Goal: Task Accomplishment & Management: Use online tool/utility

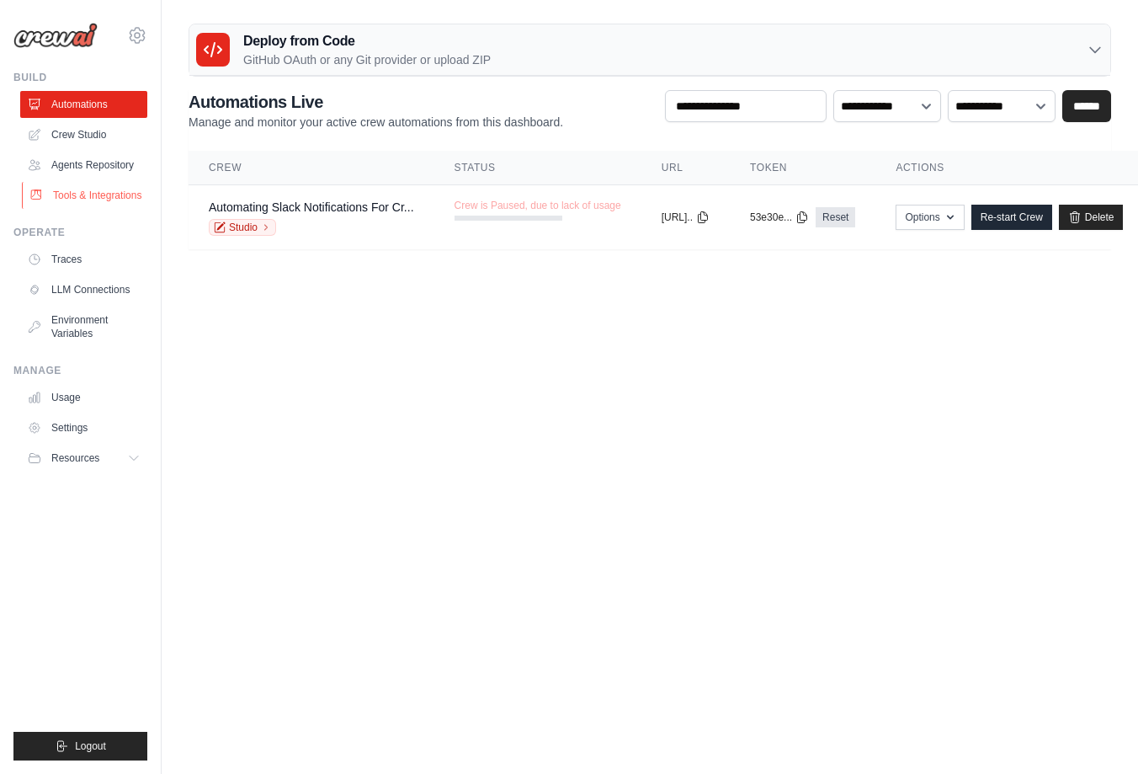
click at [86, 184] on link "Tools & Integrations" at bounding box center [85, 195] width 127 height 27
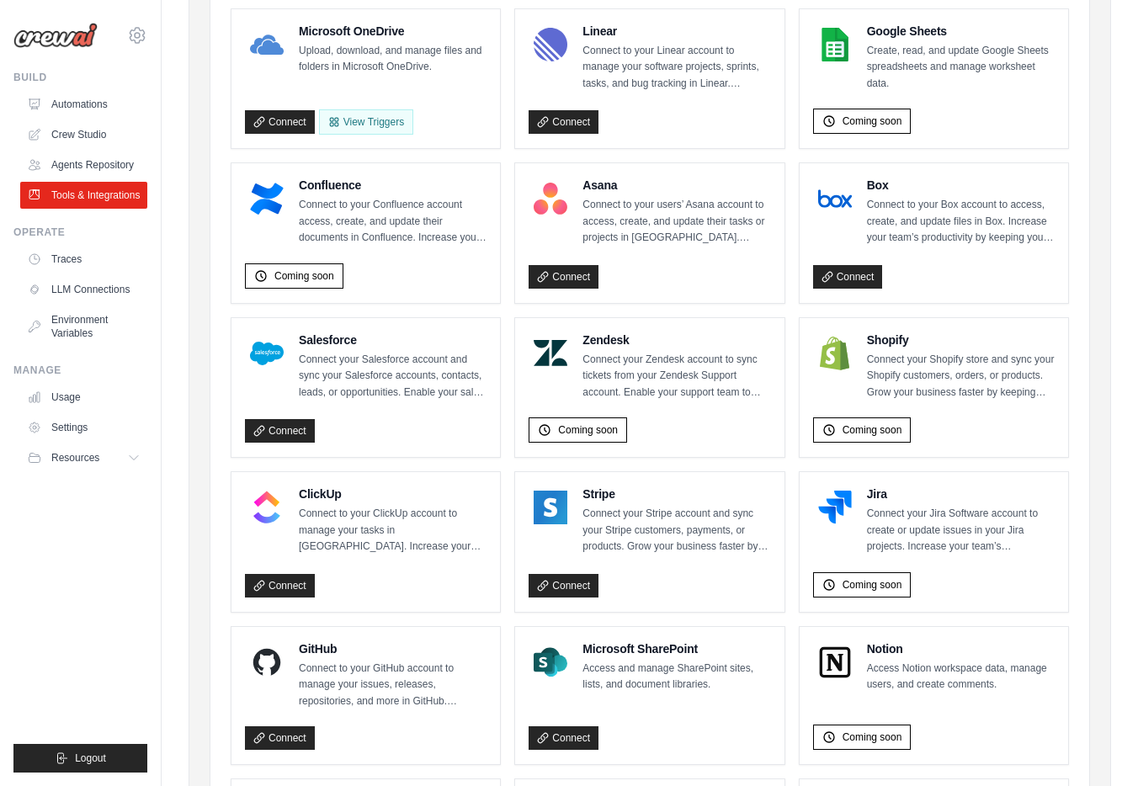
scroll to position [874, 0]
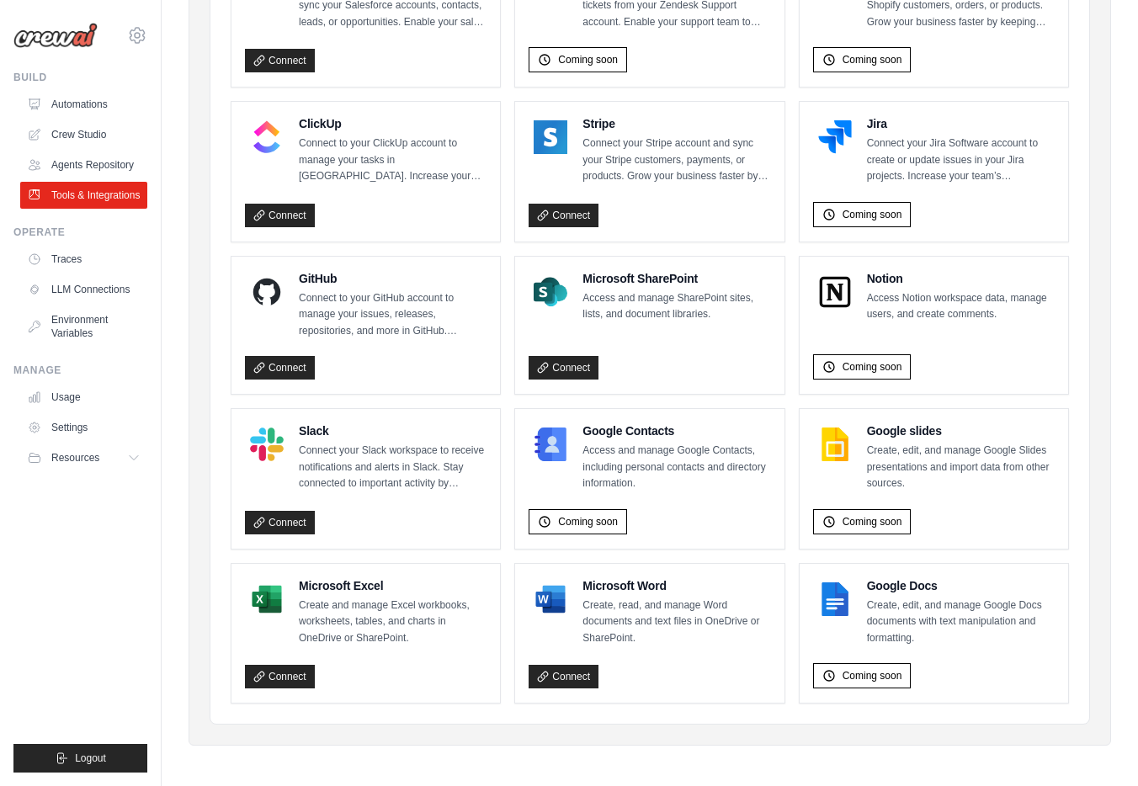
click at [756, 310] on p "Access and manage SharePoint sites, lists, and document libraries." at bounding box center [677, 306] width 188 height 33
click at [703, 349] on div "Connect" at bounding box center [650, 364] width 242 height 31
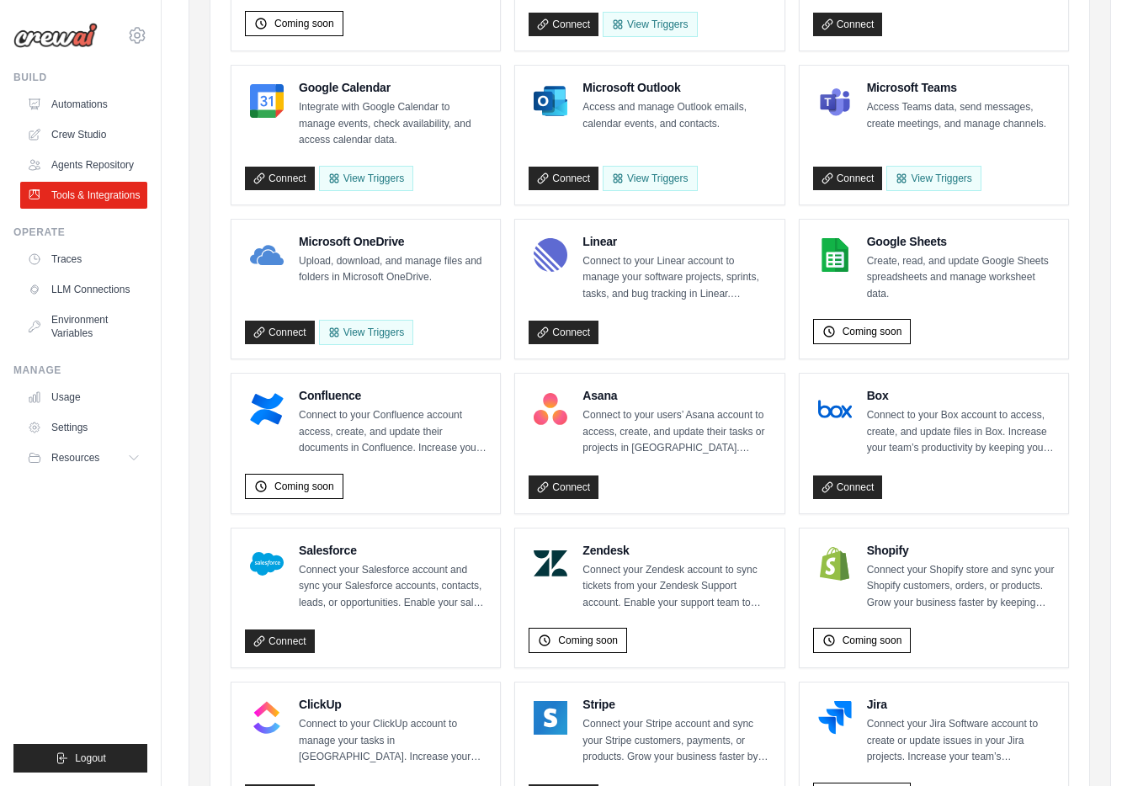
scroll to position [115, 0]
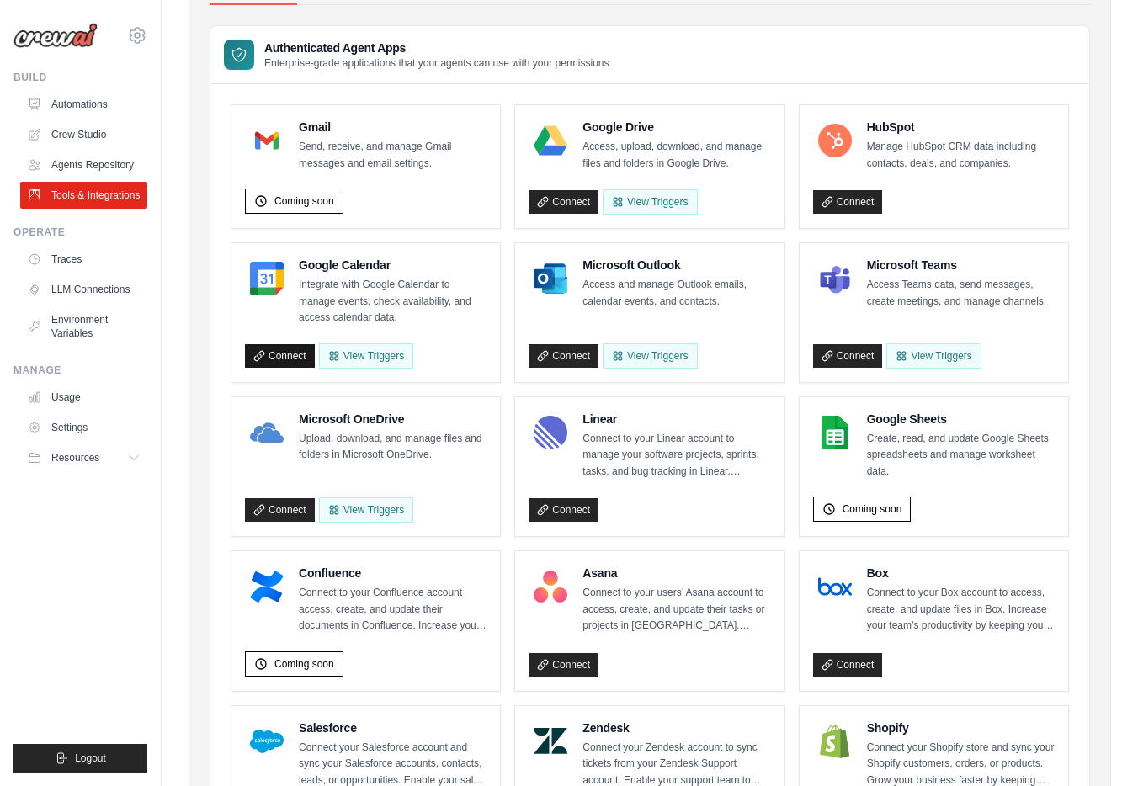
click at [283, 357] on link "Connect" at bounding box center [280, 356] width 70 height 24
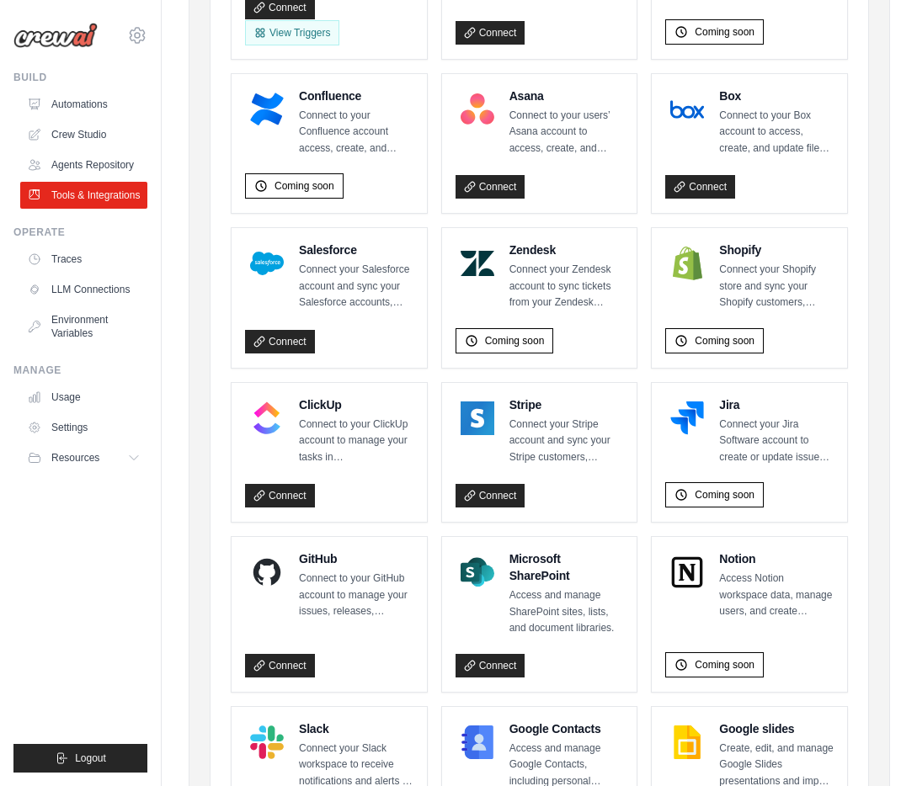
scroll to position [187, 0]
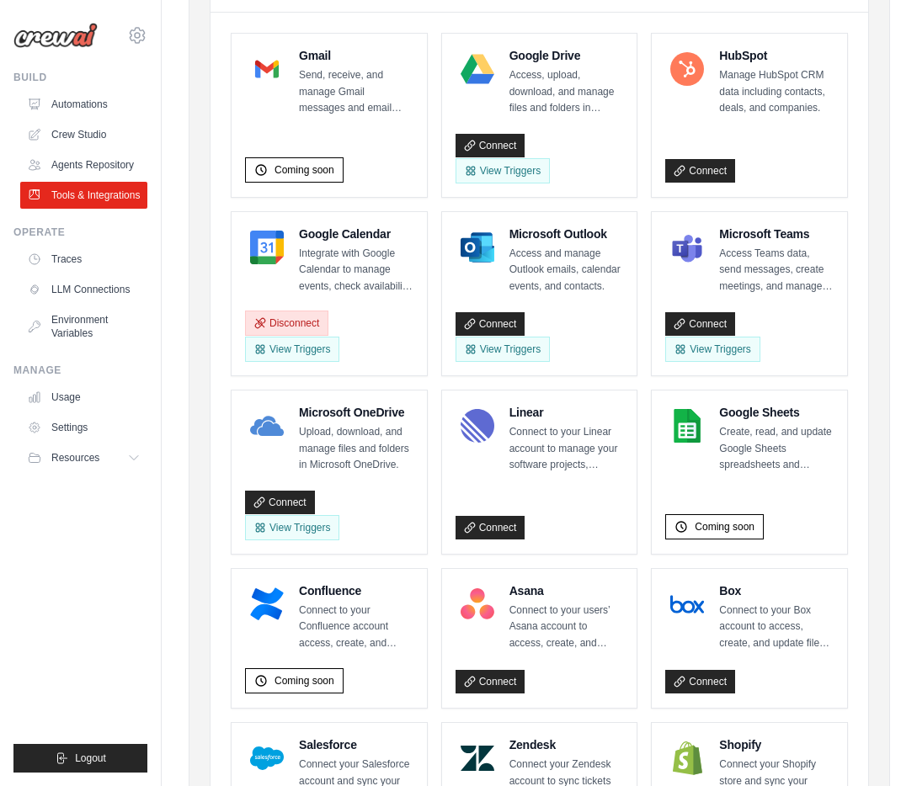
click at [308, 313] on button "Disconnect" at bounding box center [286, 323] width 83 height 25
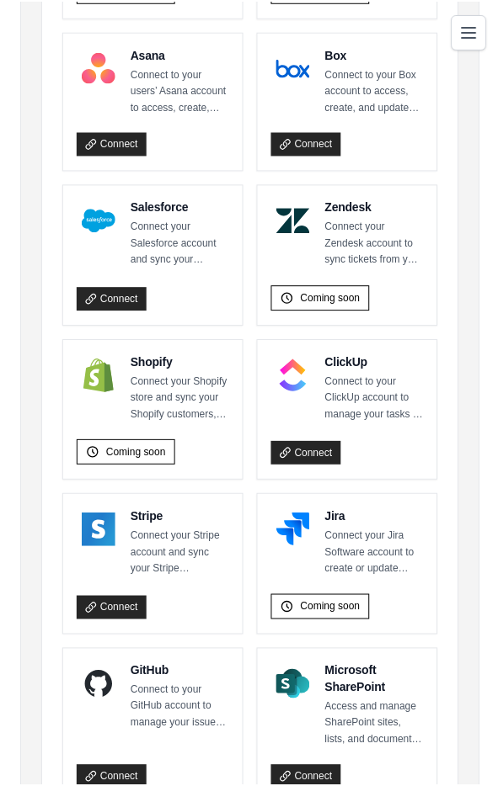
scroll to position [1090, 0]
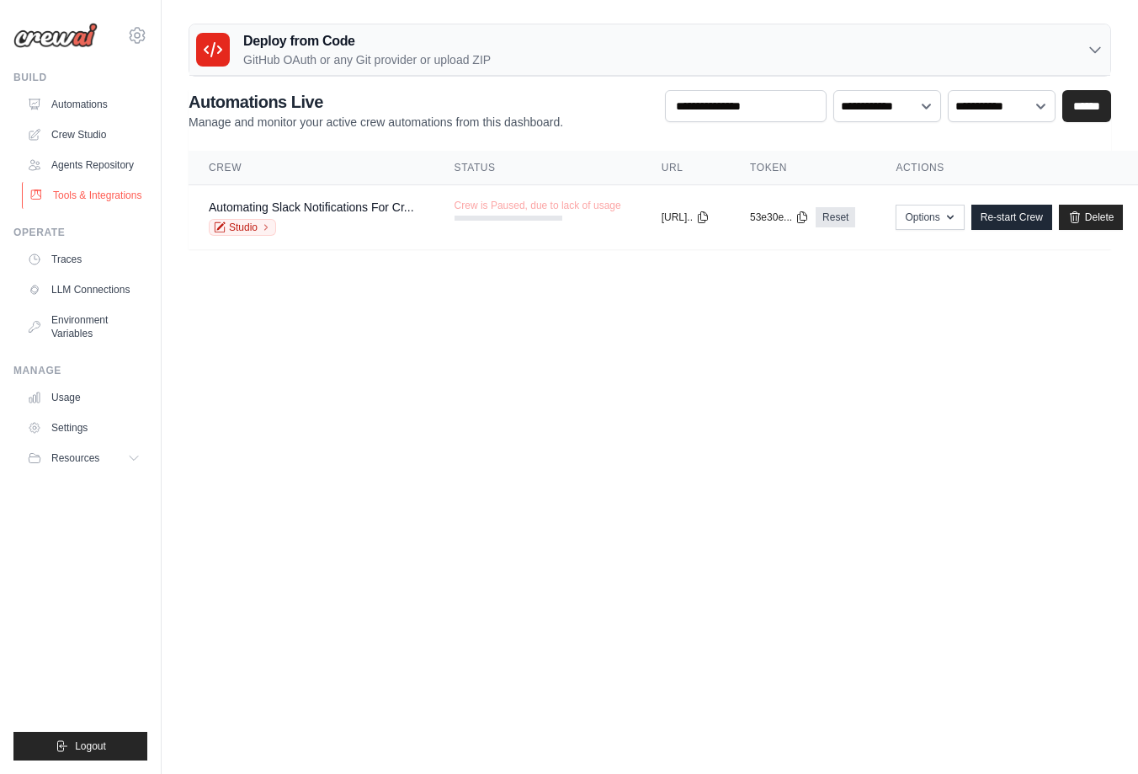
click at [90, 195] on link "Tools & Integrations" at bounding box center [85, 195] width 127 height 27
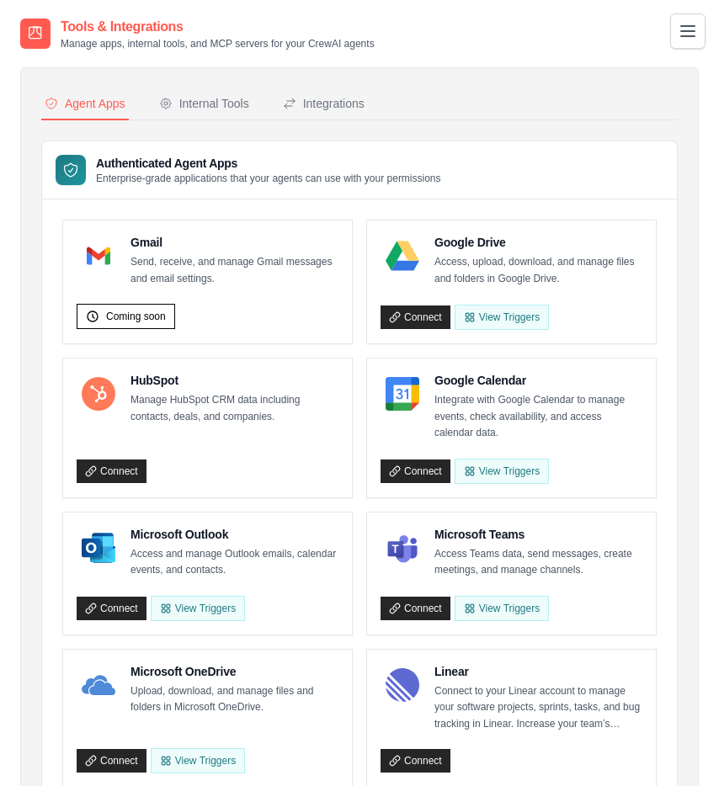
click at [572, 159] on div "Authenticated Agent Apps Enterprise-grade applications that your agents can use…" at bounding box center [359, 170] width 635 height 58
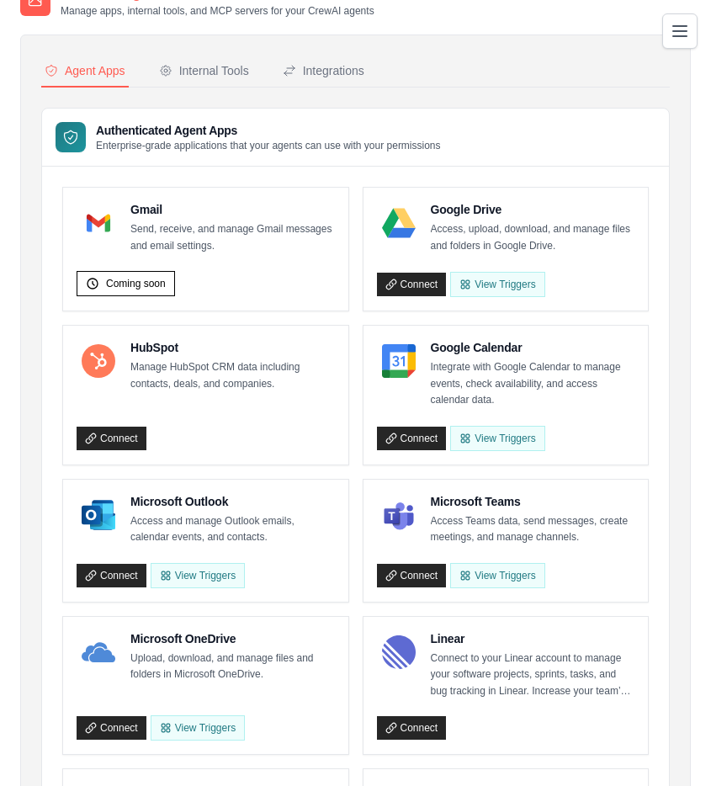
scroll to position [44, 0]
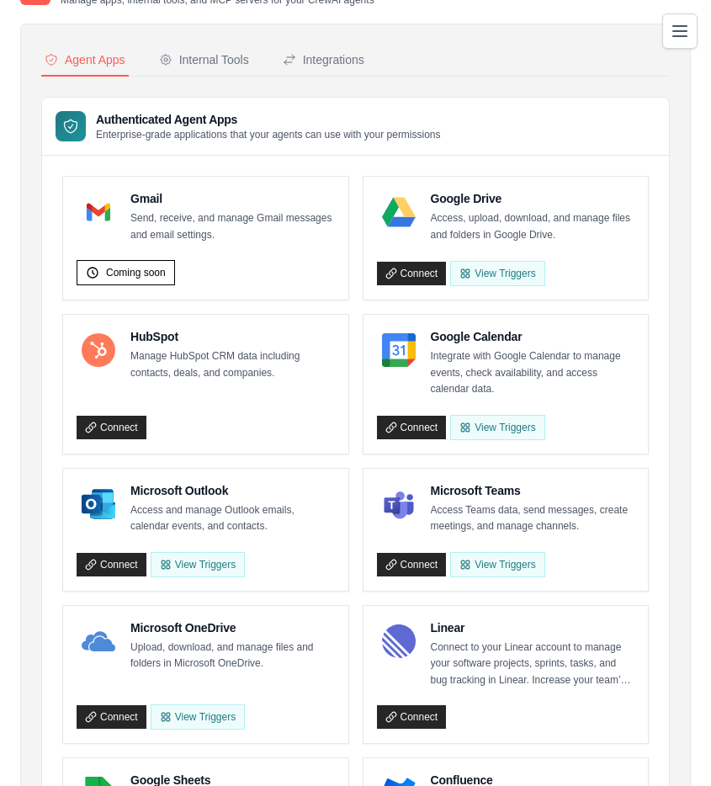
click at [307, 413] on div "Connect" at bounding box center [206, 424] width 258 height 31
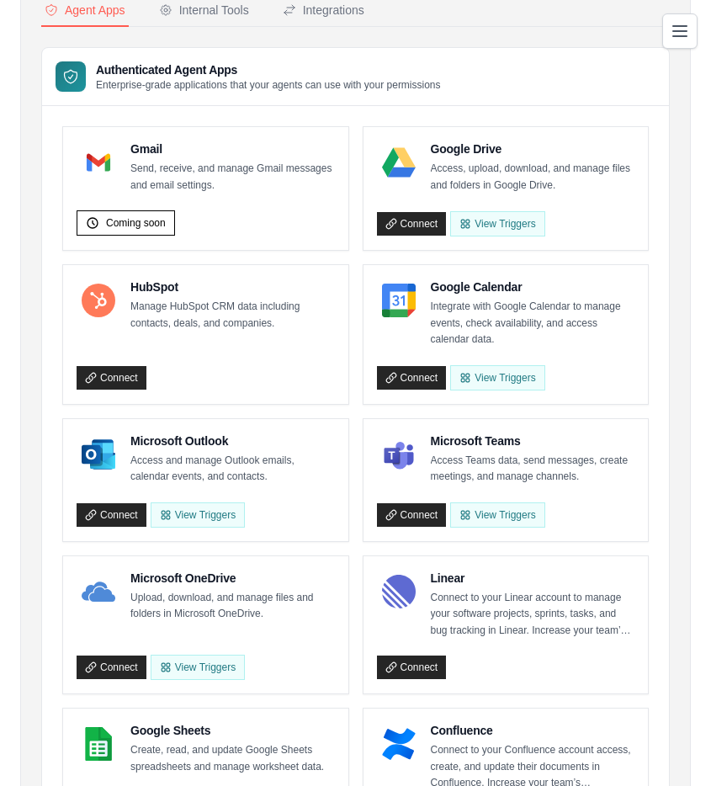
scroll to position [131, 0]
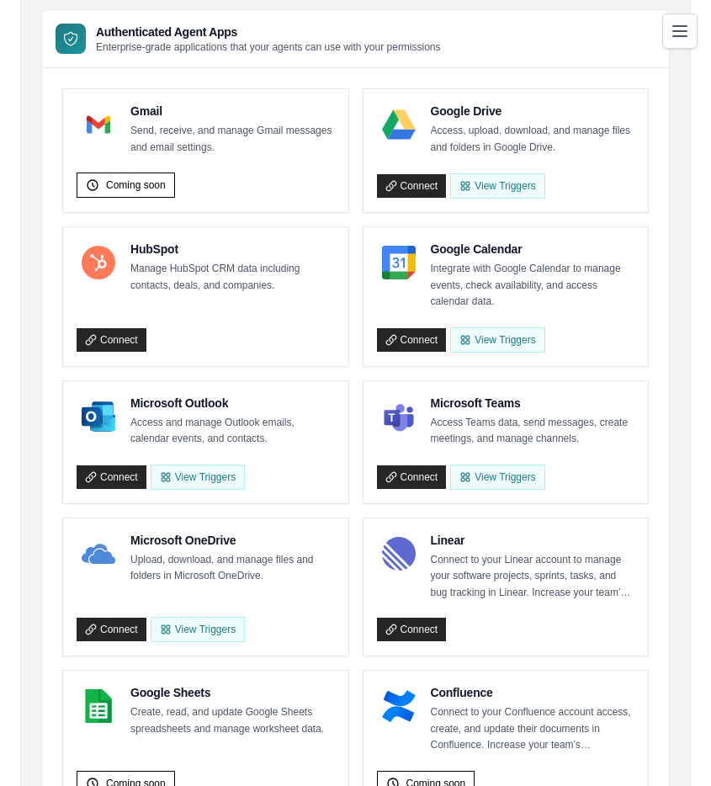
click at [298, 415] on p "Access and manage Outlook emails, calendar events, and contacts." at bounding box center [233, 431] width 205 height 33
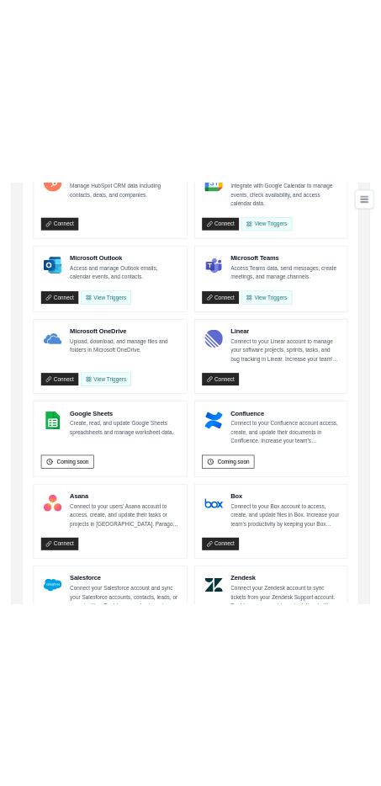
scroll to position [140, 0]
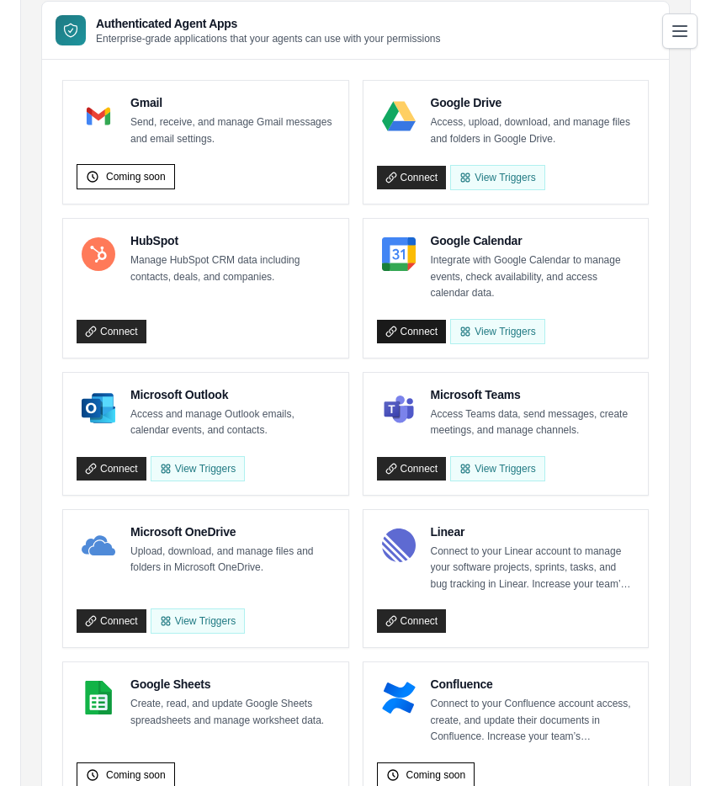
click at [416, 332] on link "Connect" at bounding box center [412, 332] width 70 height 24
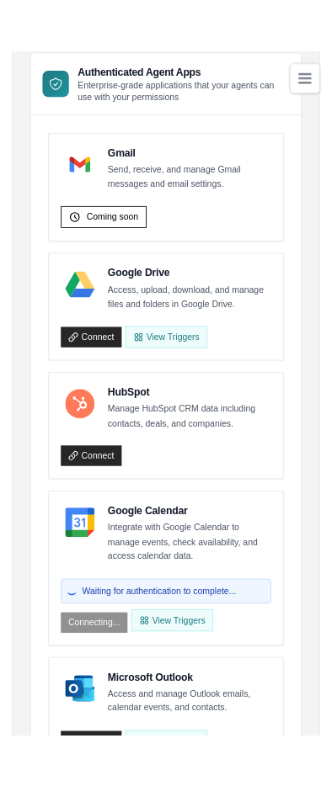
scroll to position [153, 0]
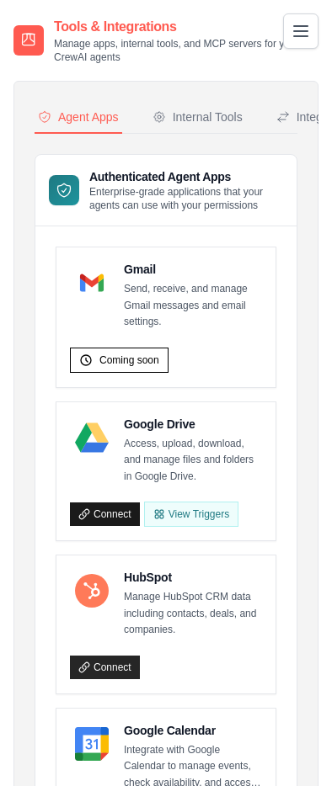
click at [93, 516] on link "Connect" at bounding box center [105, 515] width 70 height 24
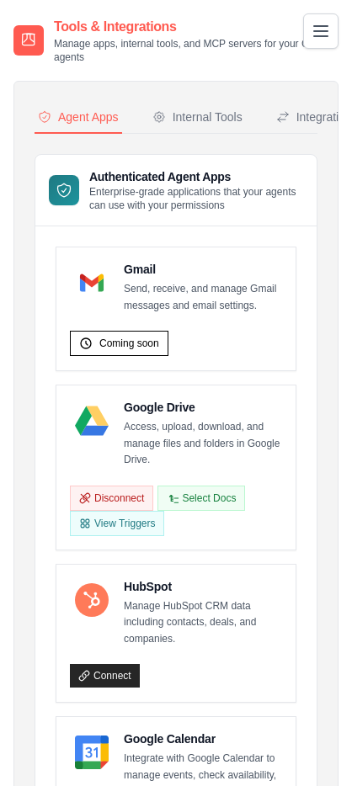
click at [161, 455] on p "Access, upload, download, and manage files and folders in Google Drive." at bounding box center [203, 444] width 158 height 50
click at [125, 499] on button "Disconnect" at bounding box center [111, 497] width 83 height 25
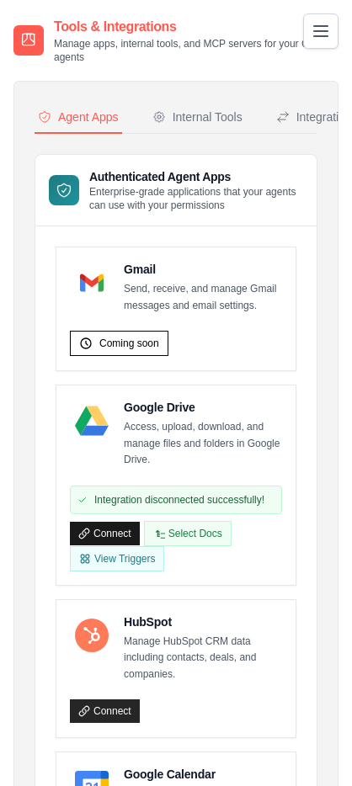
click at [128, 537] on link "Connect" at bounding box center [105, 534] width 70 height 24
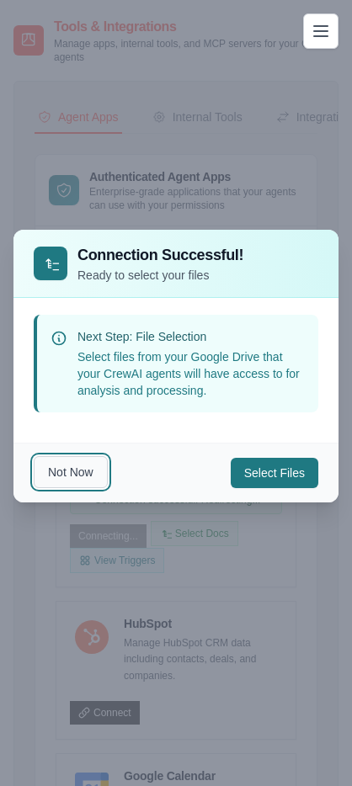
click at [72, 473] on button "Not Now" at bounding box center [71, 472] width 74 height 32
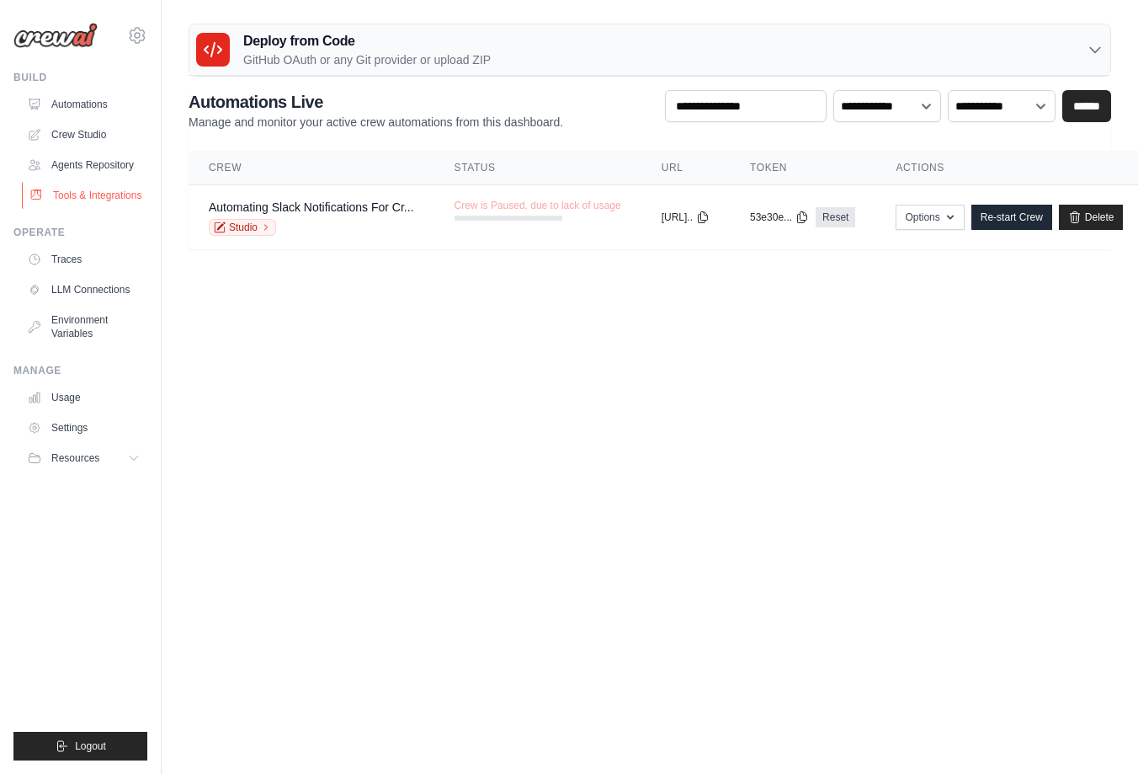
click at [104, 200] on link "Tools & Integrations" at bounding box center [85, 195] width 127 height 27
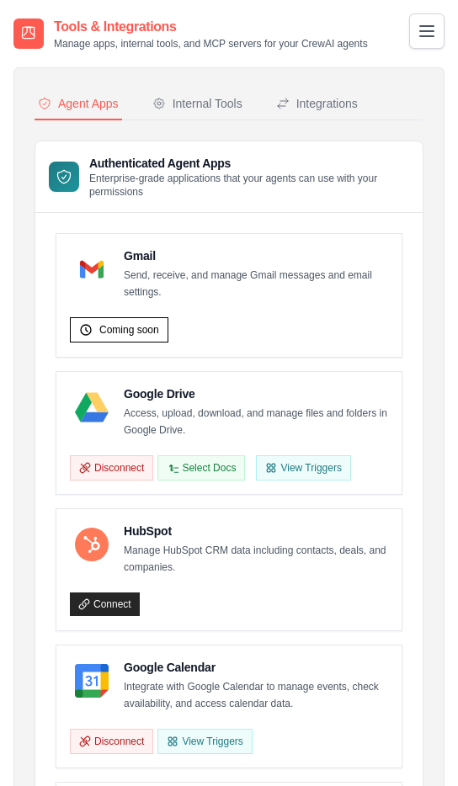
click at [261, 273] on p "Send, receive, and manage Gmail messages and email settings." at bounding box center [256, 284] width 264 height 33
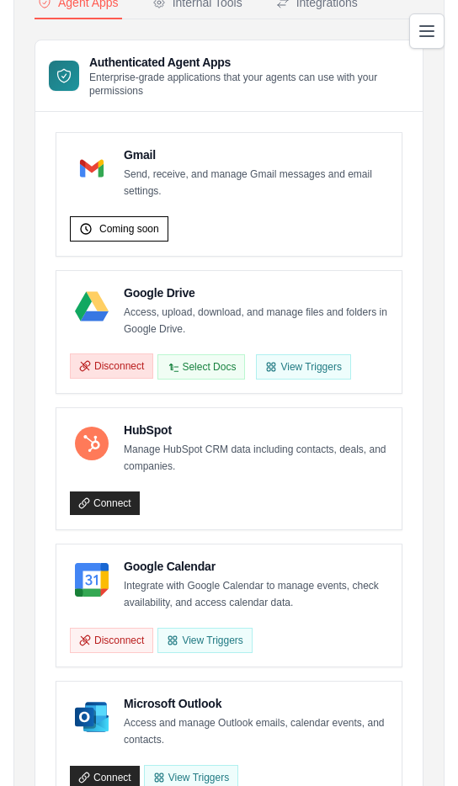
click at [125, 365] on button "Disconnect" at bounding box center [111, 366] width 83 height 25
click at [127, 359] on link "Connect" at bounding box center [105, 367] width 70 height 24
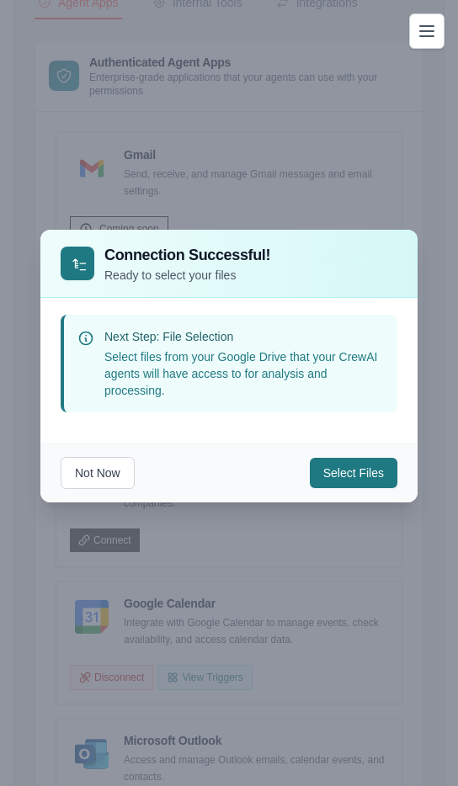
click at [138, 469] on div "Not Now Select Files" at bounding box center [228, 473] width 377 height 60
click at [132, 470] on button "Not Now" at bounding box center [98, 472] width 74 height 32
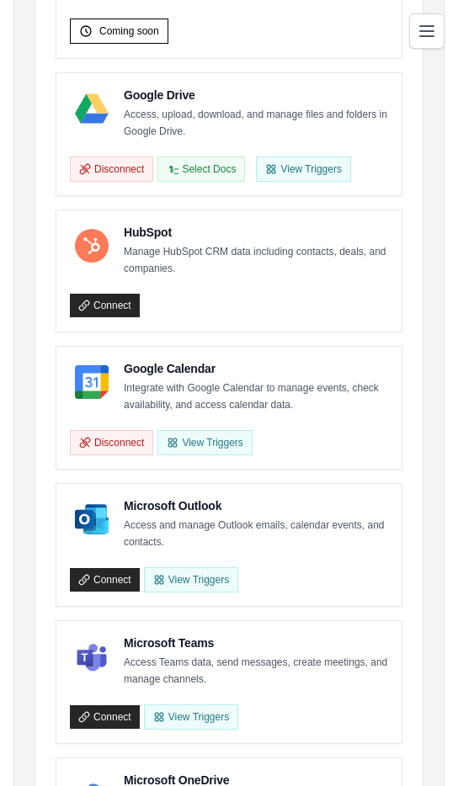
scroll to position [392, 0]
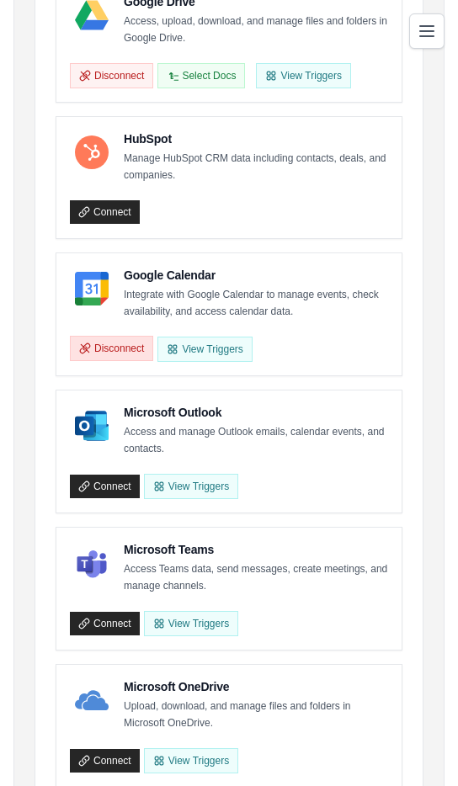
click at [123, 343] on button "Disconnect" at bounding box center [111, 348] width 83 height 25
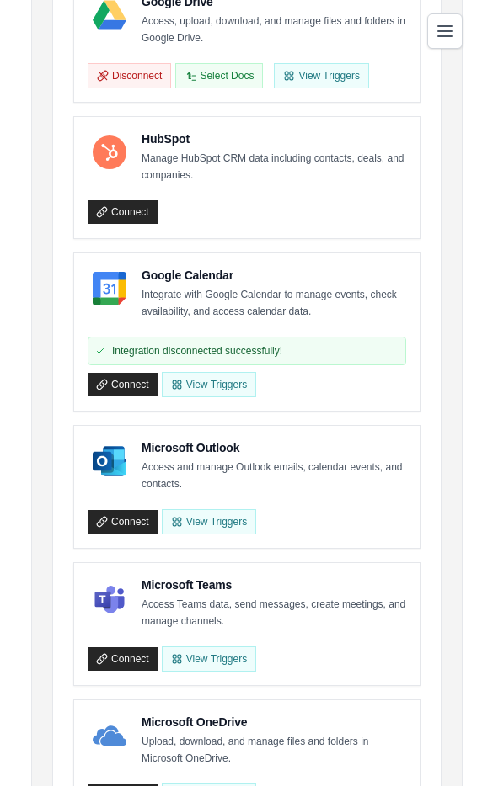
scroll to position [439, 0]
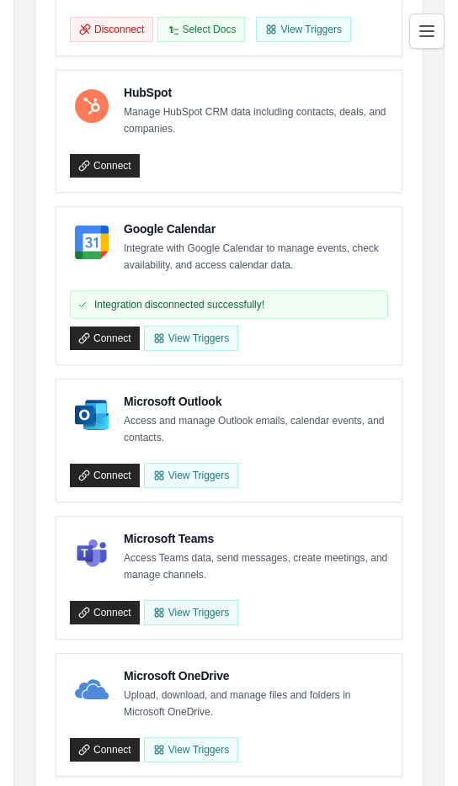
click at [345, 388] on div "Microsoft Outlook Access and manage Outlook emails, calendar events, and contac…" at bounding box center [228, 441] width 345 height 122
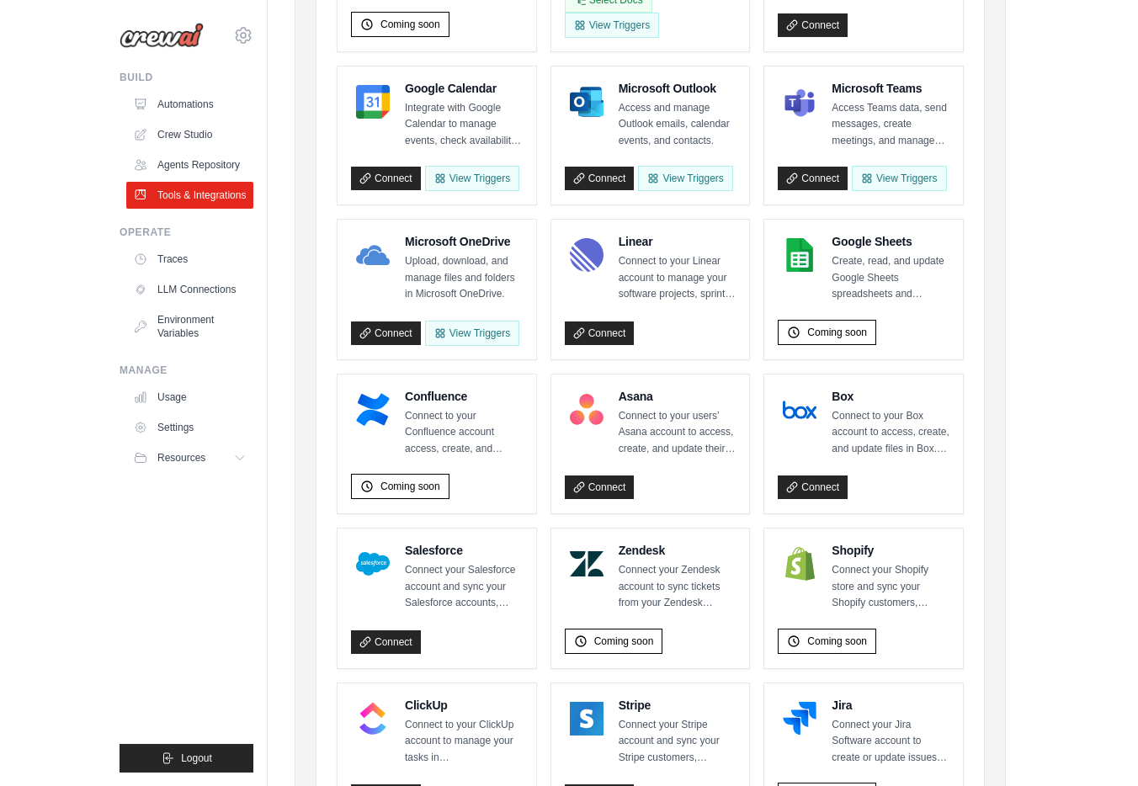
scroll to position [317, 0]
